Goal: Information Seeking & Learning: Find specific fact

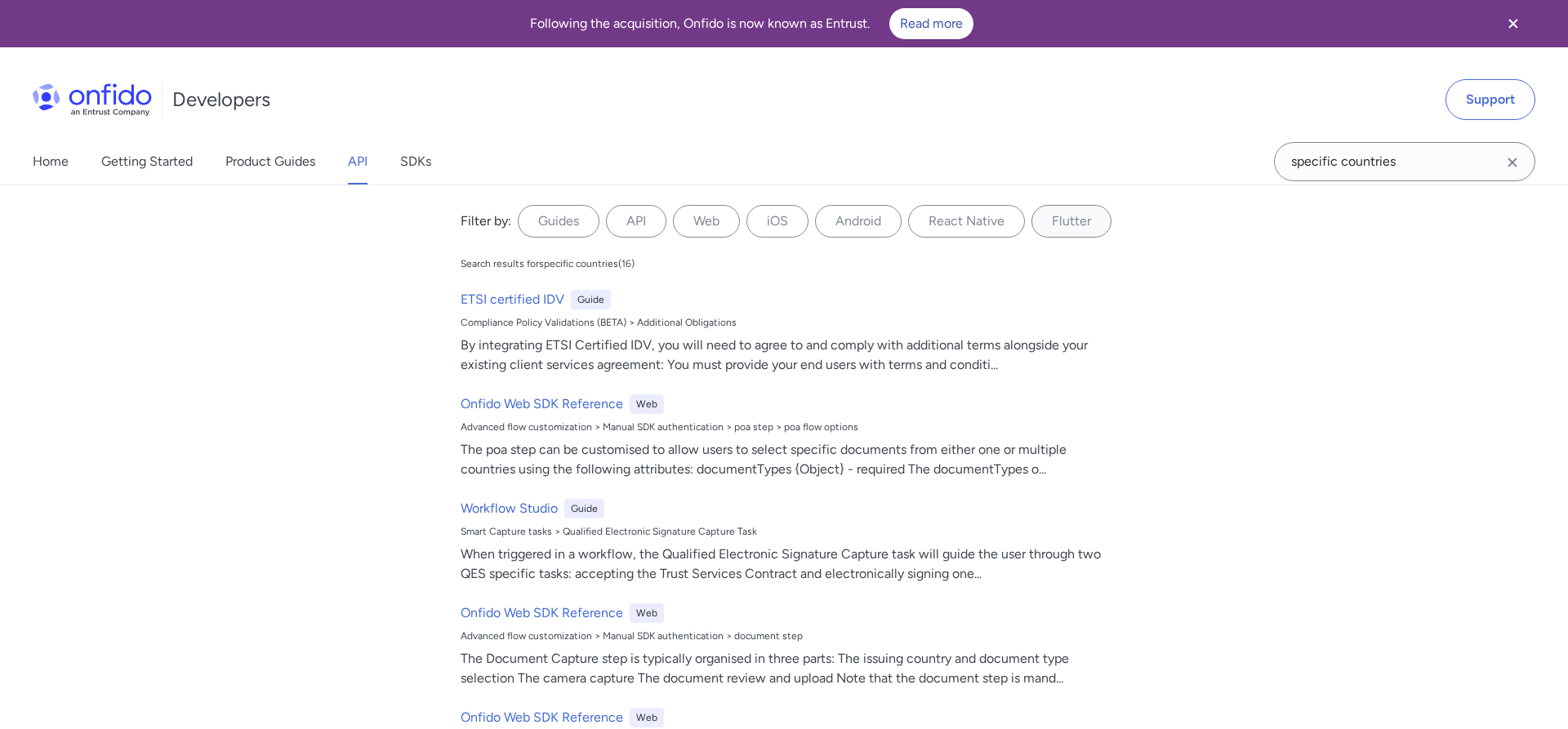
click at [1522, 163] on icon "Clear search field button" at bounding box center [1512, 162] width 19 height 19
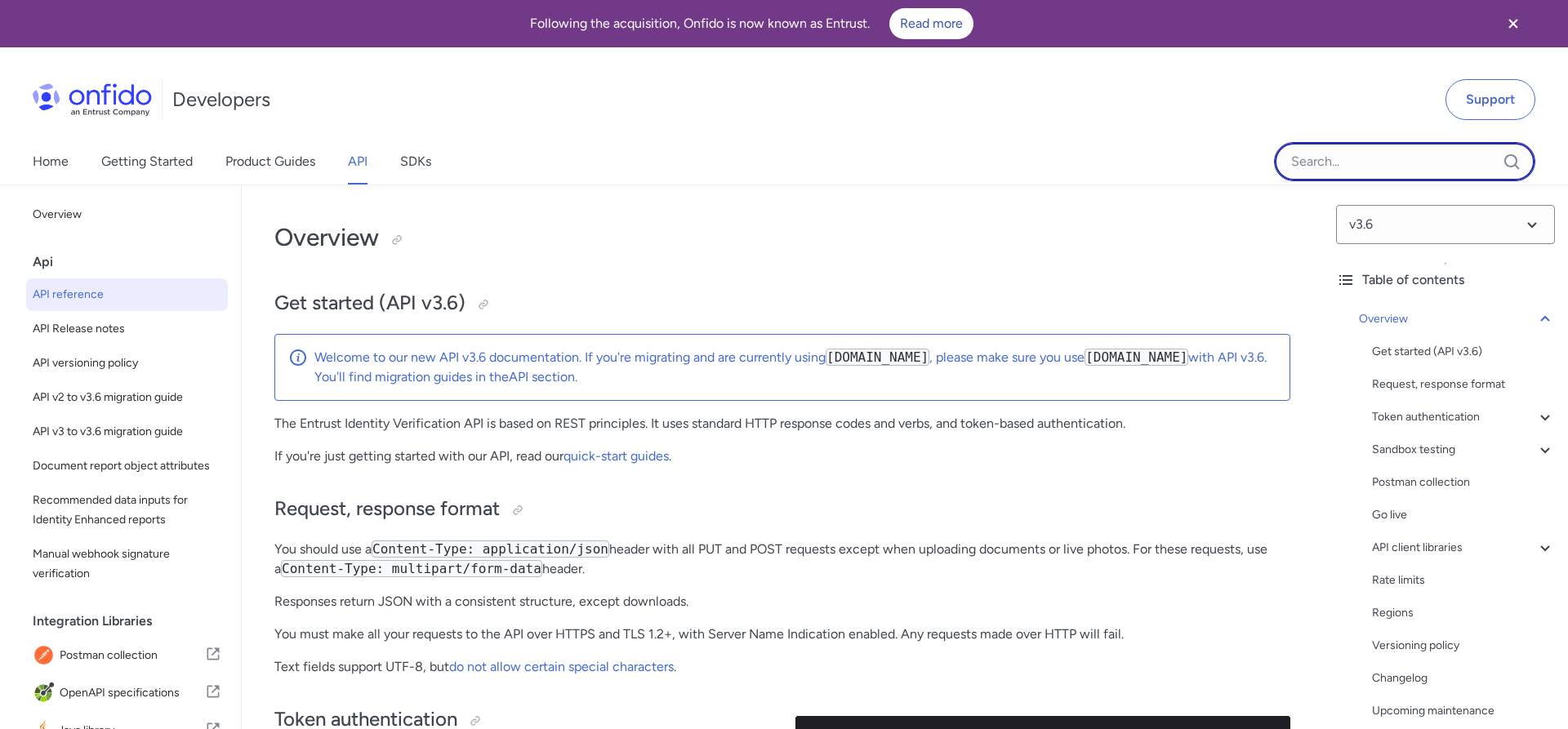
click at [1430, 162] on input "Onfido search input field" at bounding box center [1405, 161] width 262 height 39
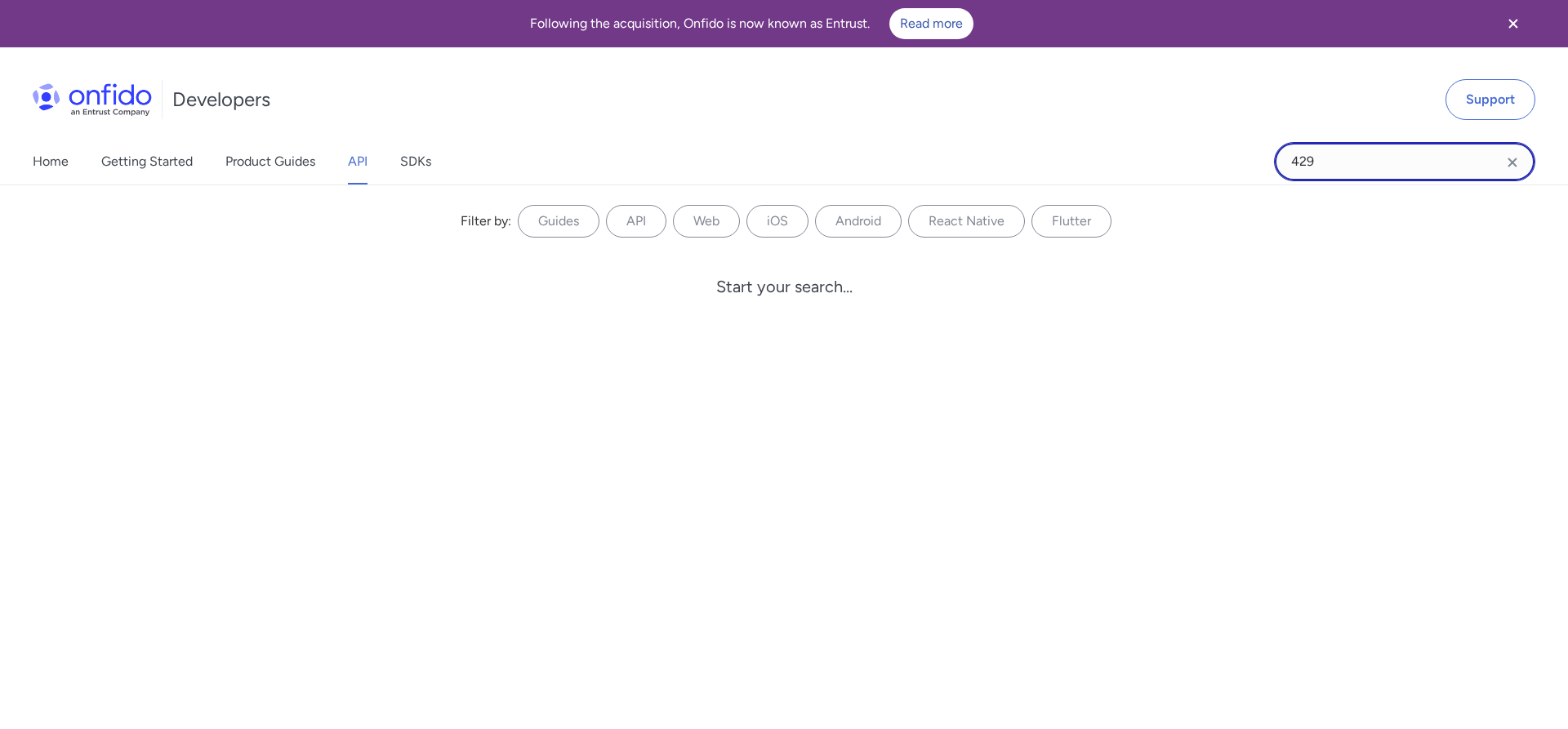
type input "429"
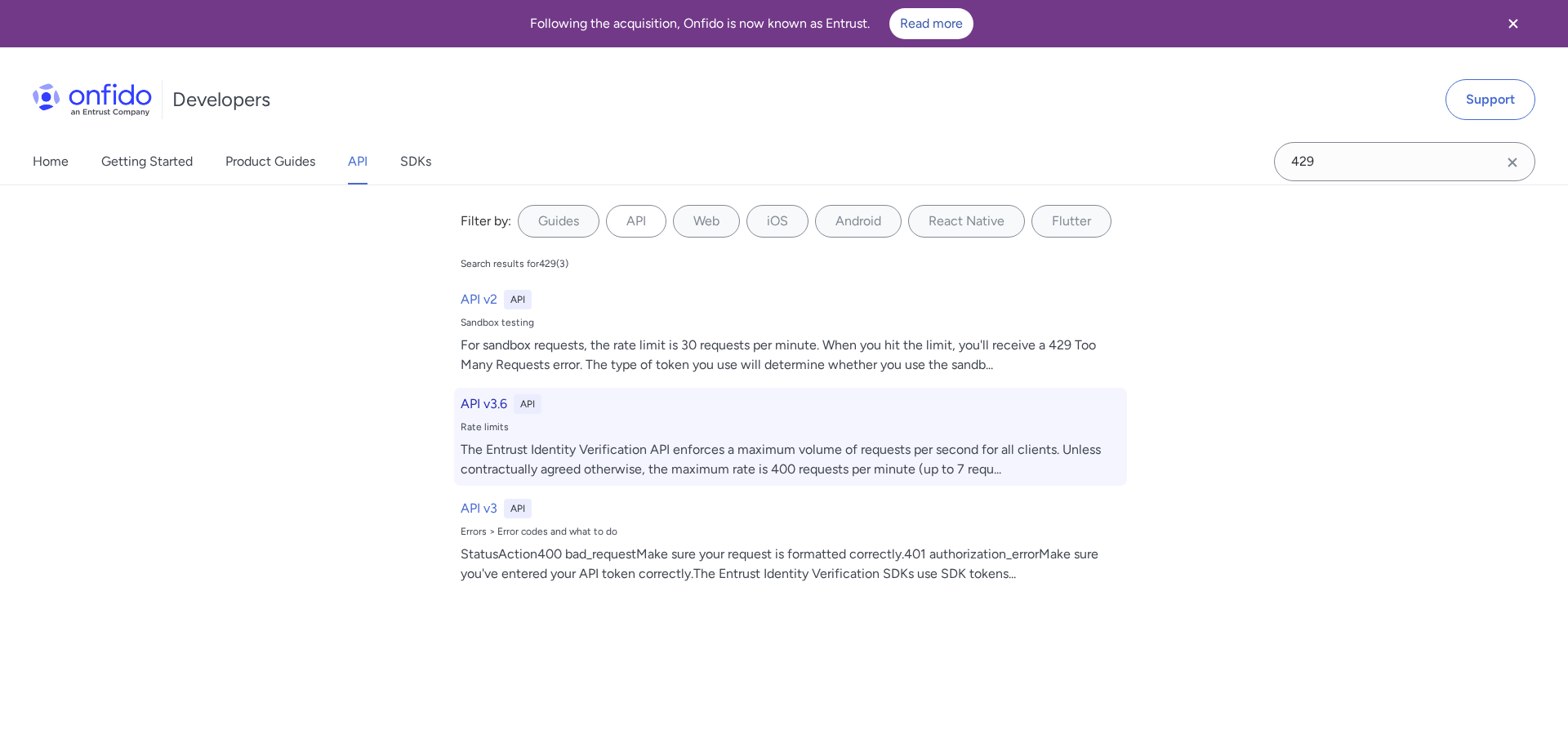
click at [638, 439] on div "API v3.6 API Rate limits The Entrust Identity Verification API enforces a maxim…" at bounding box center [791, 437] width 673 height 98
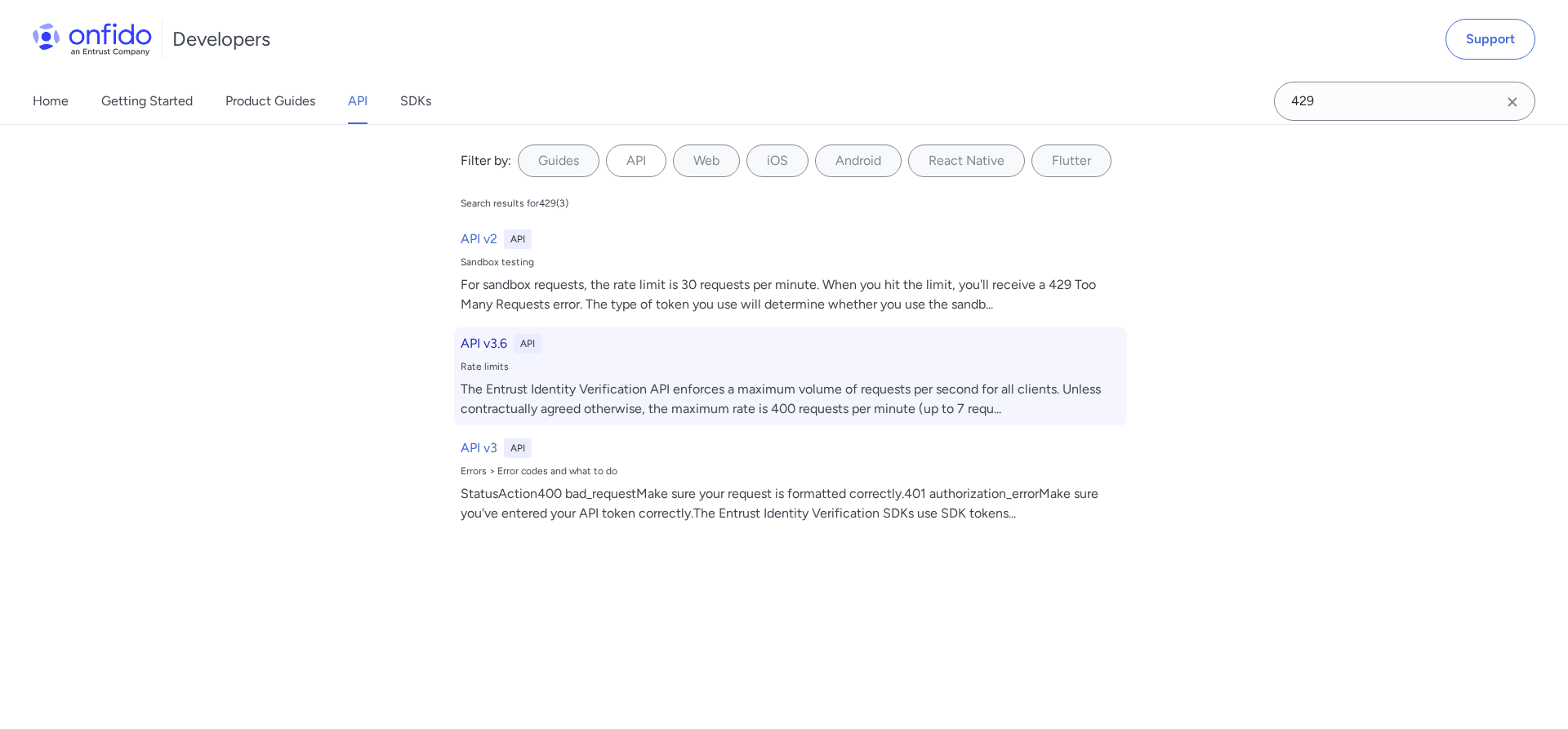
click at [476, 348] on h6 "API v3.6" at bounding box center [483, 344] width 46 height 19
click at [689, 404] on div "The Entrust Identity Verification API enforces a maximum volume of requests per…" at bounding box center [790, 399] width 660 height 39
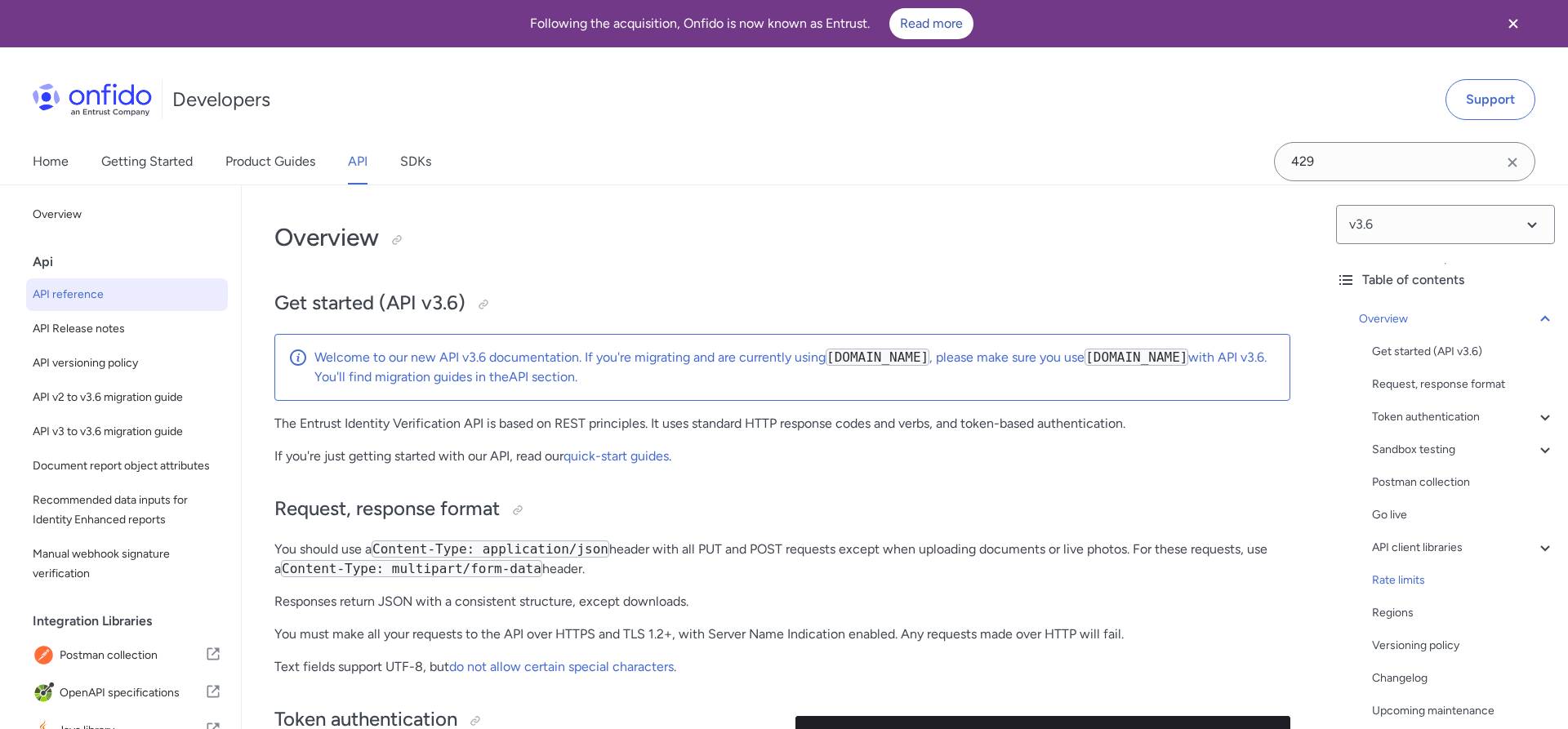
scroll to position [11541, 0]
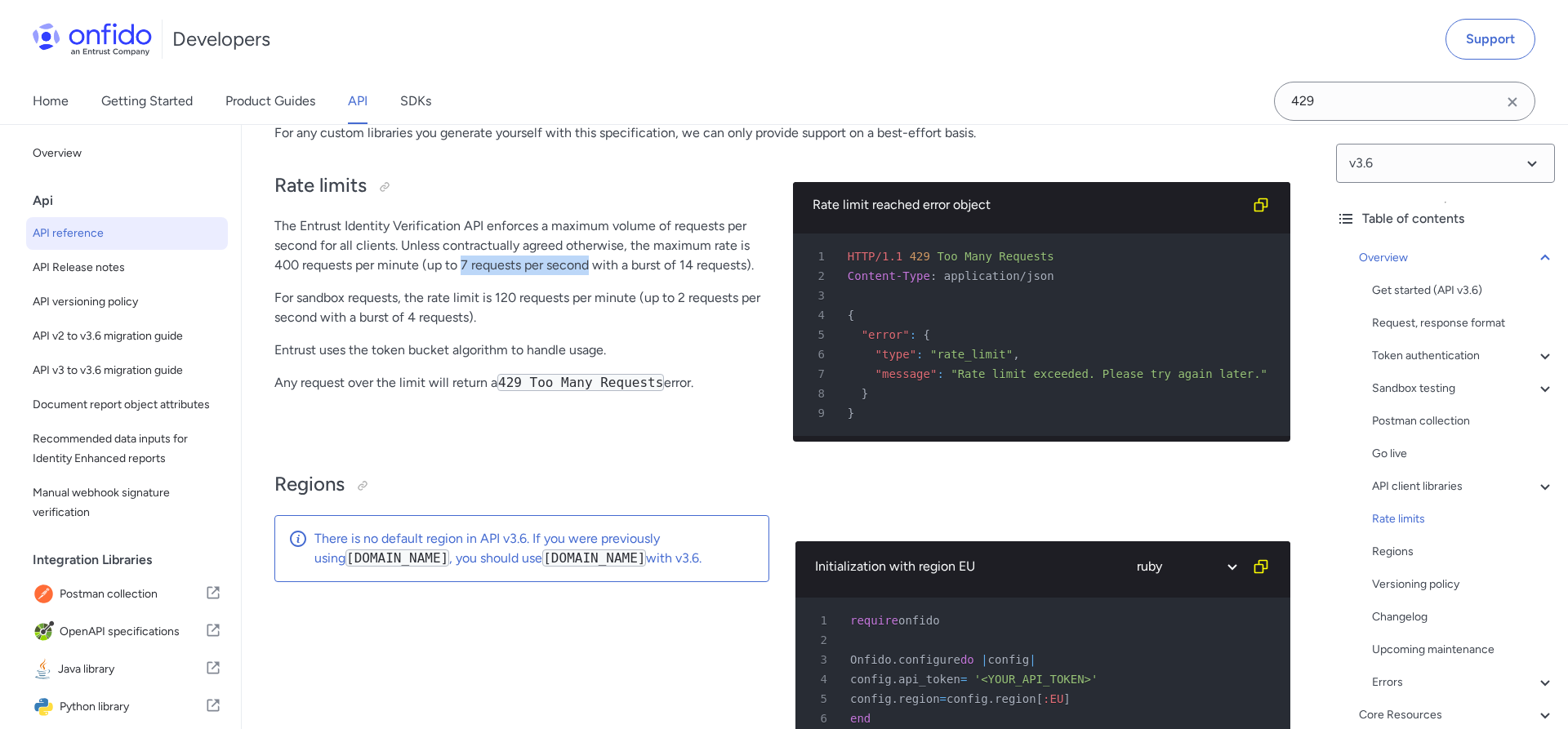
drag, startPoint x: 461, startPoint y: 271, endPoint x: 589, endPoint y: 264, distance: 128.2
click at [589, 264] on p "The Entrust Identity Verification API enforces a maximum volume of requests per…" at bounding box center [521, 245] width 493 height 58
copy p "7 requests per second"
